Goal: Task Accomplishment & Management: Complete application form

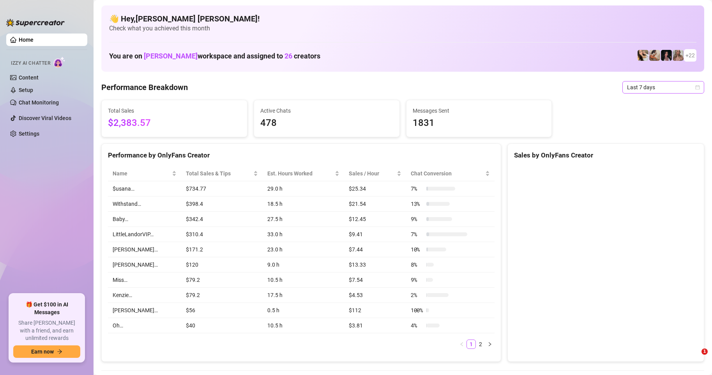
click at [695, 88] on icon "calendar" at bounding box center [697, 87] width 5 height 5
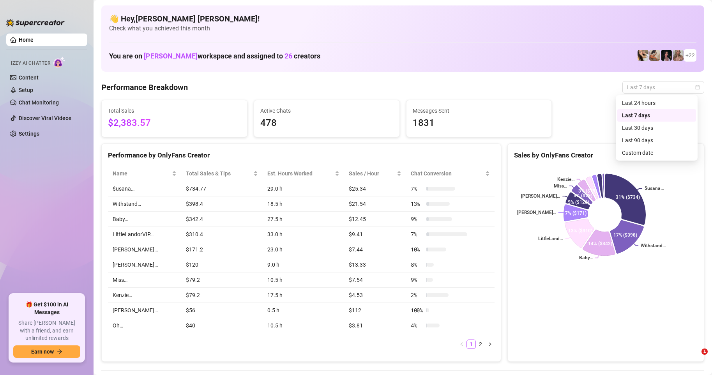
click at [696, 89] on icon "calendar" at bounding box center [698, 87] width 4 height 4
click at [643, 154] on div "Sales by OnlyFans Creator" at bounding box center [606, 155] width 184 height 11
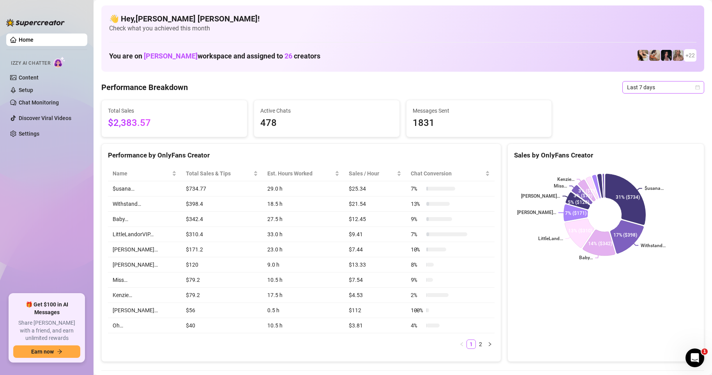
click at [695, 88] on icon "calendar" at bounding box center [697, 87] width 5 height 5
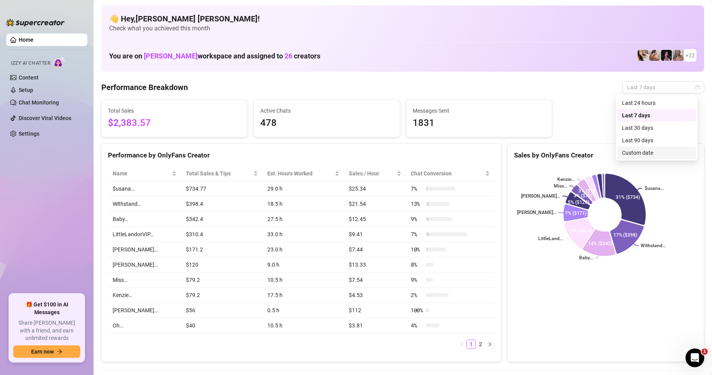
click at [644, 152] on div "Custom date" at bounding box center [656, 153] width 69 height 9
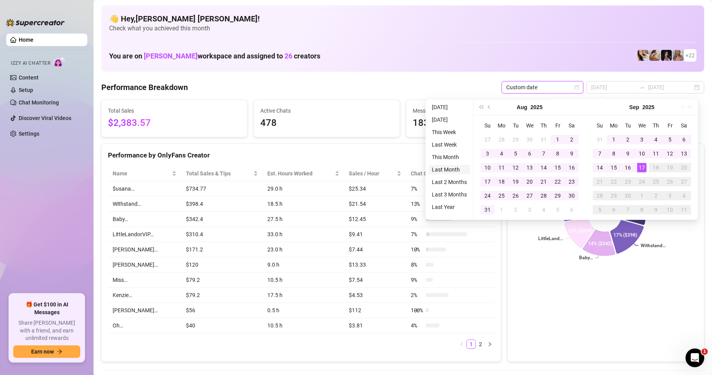
type input "[DATE]"
click at [444, 172] on li "Last Month" at bounding box center [449, 169] width 41 height 9
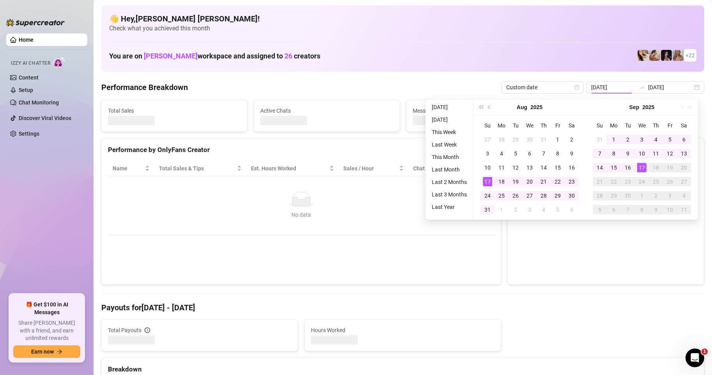
type input "[DATE]"
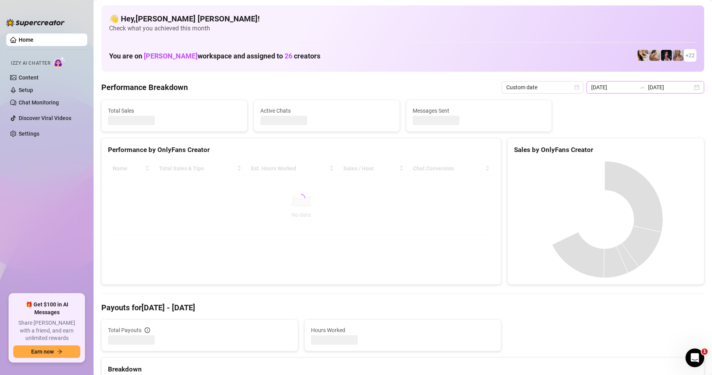
click at [693, 87] on div "[DATE] [DATE]" at bounding box center [646, 87] width 118 height 12
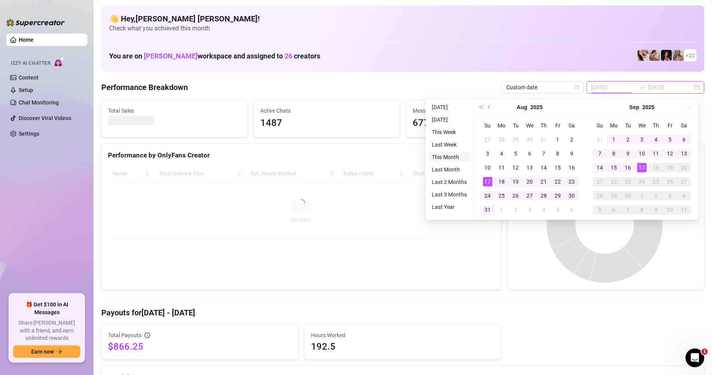
type input "[DATE]"
click at [450, 155] on li "This Month" at bounding box center [449, 156] width 41 height 9
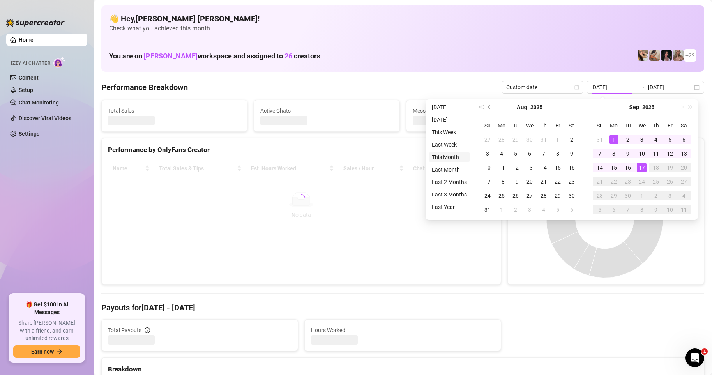
type input "[DATE]"
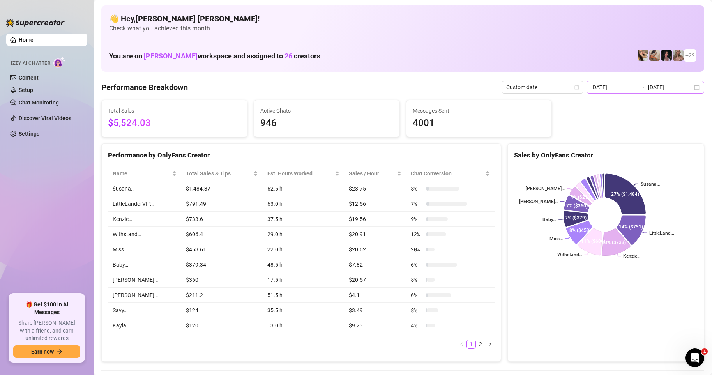
click at [690, 90] on div "[DATE] [DATE]" at bounding box center [646, 87] width 118 height 12
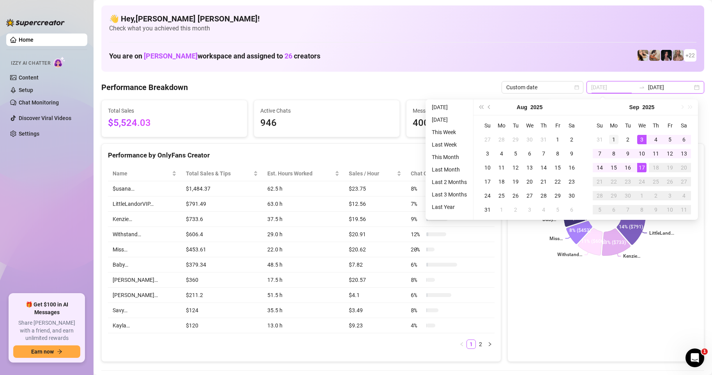
type input "[DATE]"
click at [612, 138] on div "1" at bounding box center [613, 139] width 9 height 9
type input "[DATE]"
click at [642, 167] on div "17" at bounding box center [641, 167] width 9 height 9
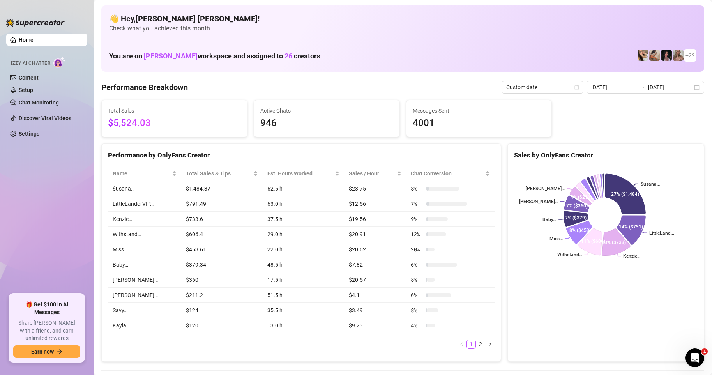
drag, startPoint x: 691, startPoint y: 87, endPoint x: 699, endPoint y: 95, distance: 11.3
click at [693, 90] on div "[DATE] [DATE]" at bounding box center [646, 87] width 118 height 12
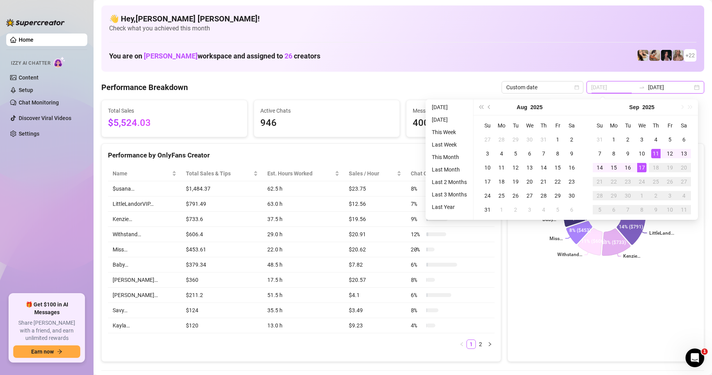
type input "[DATE]"
click at [643, 170] on div "17" at bounding box center [641, 167] width 9 height 9
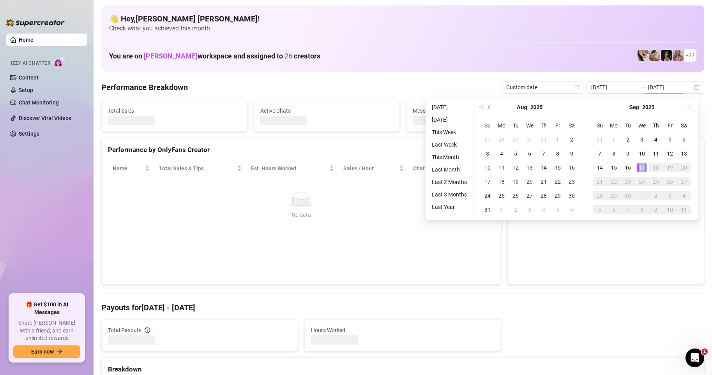
type input "[DATE]"
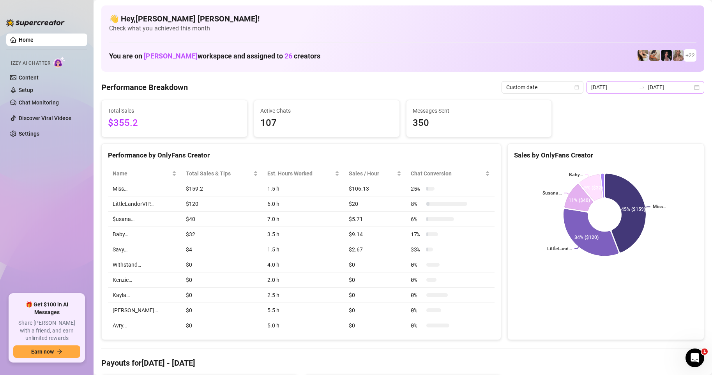
click at [691, 88] on div "[DATE] [DATE]" at bounding box center [646, 87] width 118 height 12
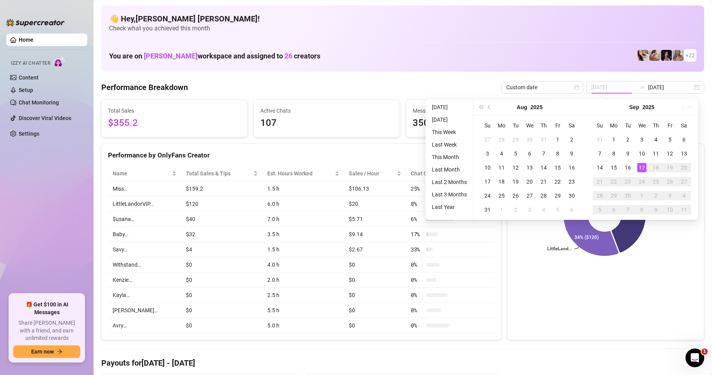
click at [640, 170] on div "17" at bounding box center [641, 167] width 9 height 9
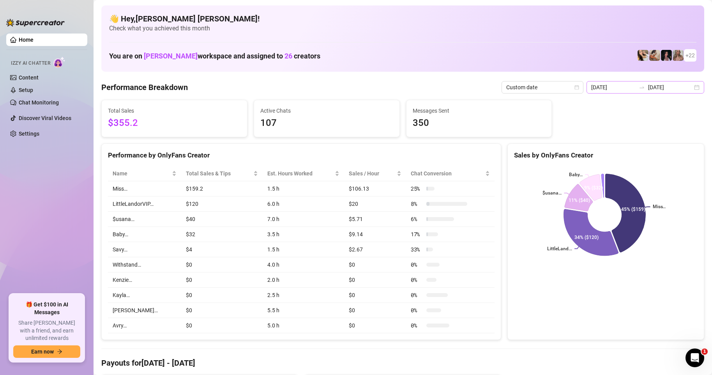
click at [690, 90] on div "[DATE] [DATE]" at bounding box center [646, 87] width 118 height 12
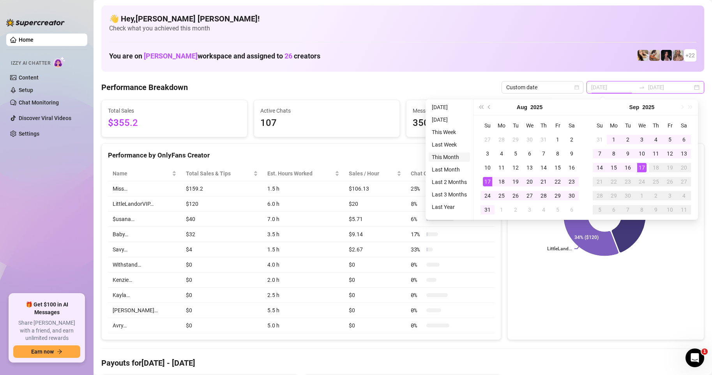
type input "[DATE]"
click at [448, 159] on li "This Month" at bounding box center [449, 156] width 41 height 9
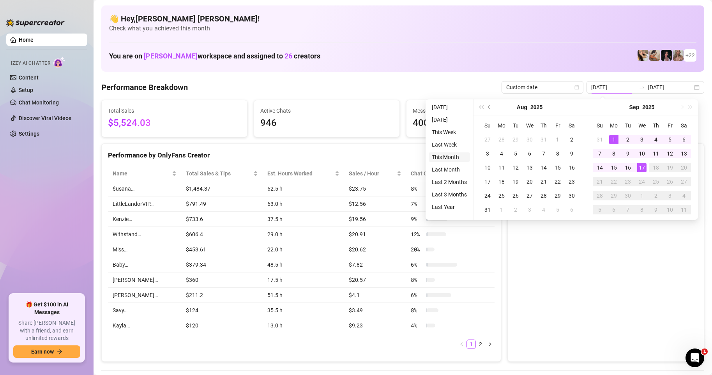
type input "[DATE]"
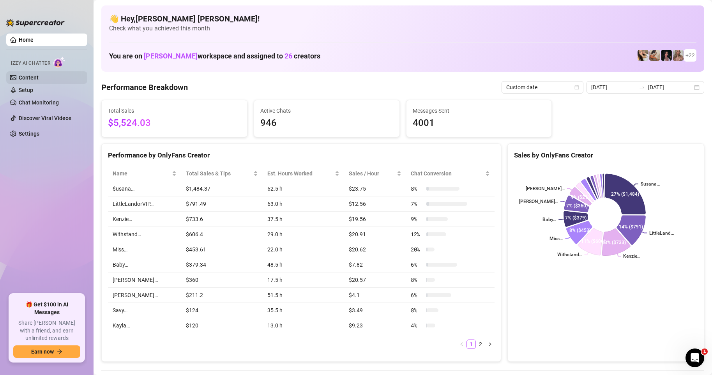
click at [25, 76] on link "Content" at bounding box center [29, 77] width 20 height 6
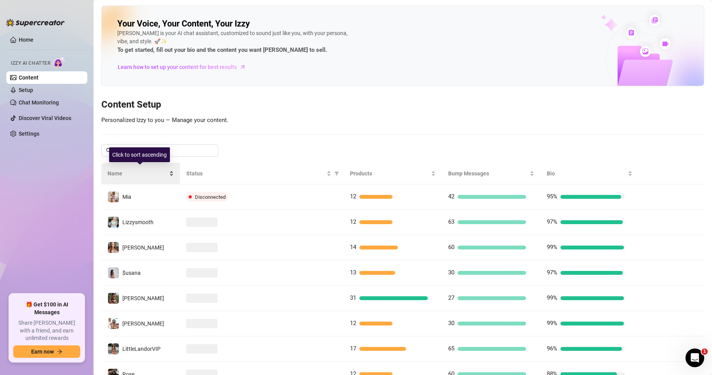
scroll to position [108, 0]
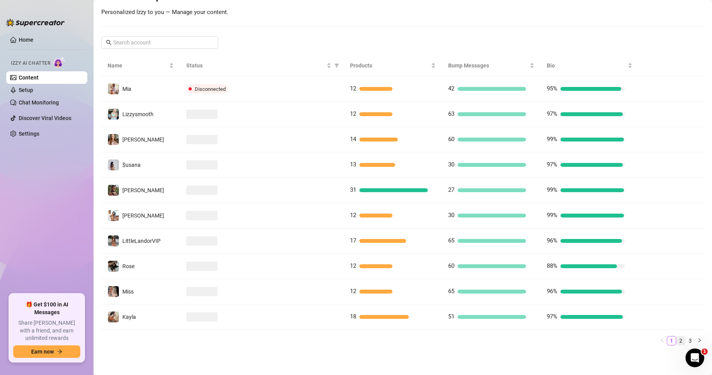
click at [677, 339] on link "2" at bounding box center [681, 340] width 9 height 9
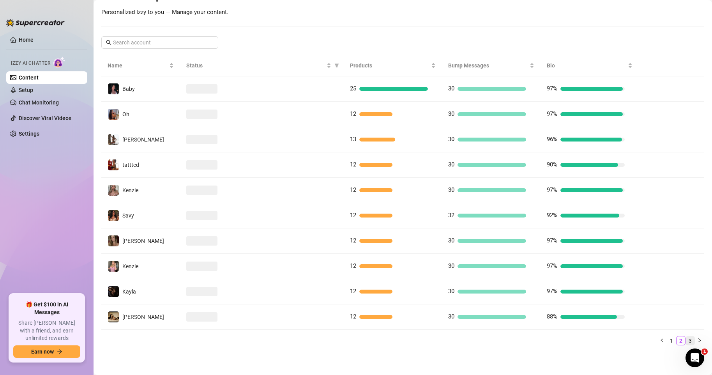
click at [686, 340] on link "3" at bounding box center [690, 340] width 9 height 9
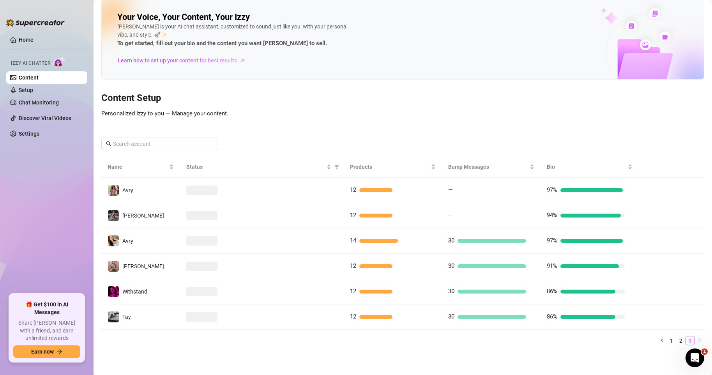
scroll to position [7, 0]
click at [660, 342] on icon "left" at bounding box center [662, 340] width 5 height 5
click at [656, 343] on main "Your Voice, Your Content, Your [PERSON_NAME] is your AI chat assistant, customi…" at bounding box center [403, 184] width 619 height 382
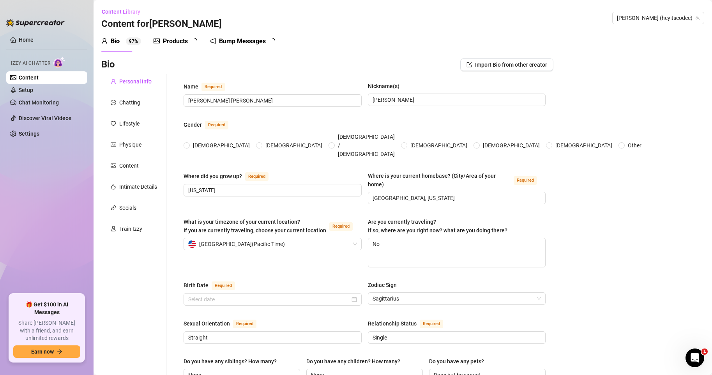
radio input "true"
type input "[DATE]"
